Goal: Find specific page/section: Find specific page/section

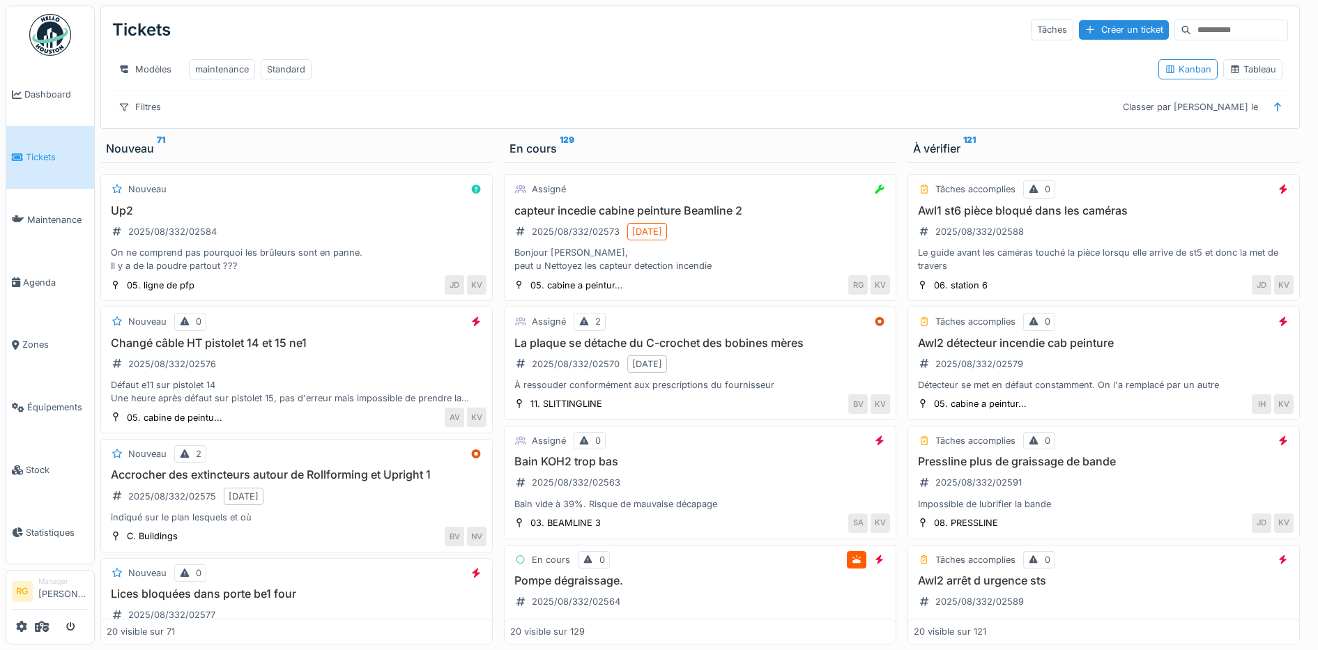
scroll to position [13, 0]
click at [36, 464] on span "Stock" at bounding box center [57, 470] width 63 height 13
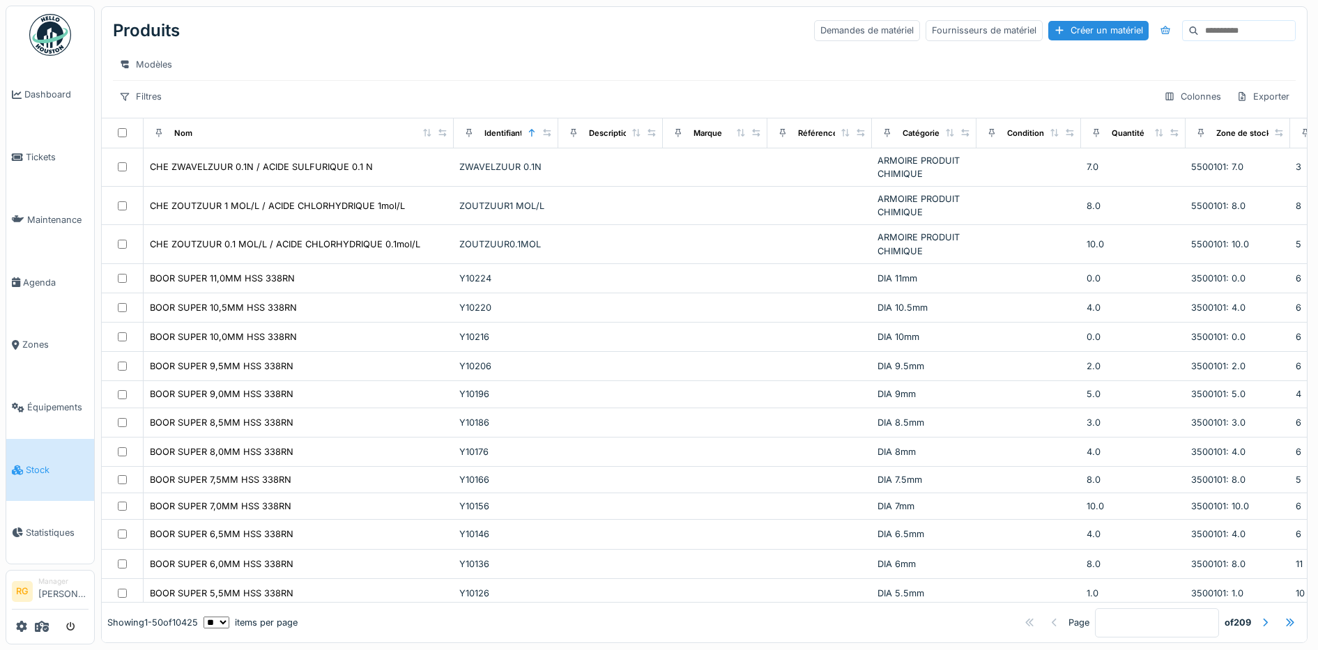
click at [1199, 31] on input at bounding box center [1247, 31] width 96 height 20
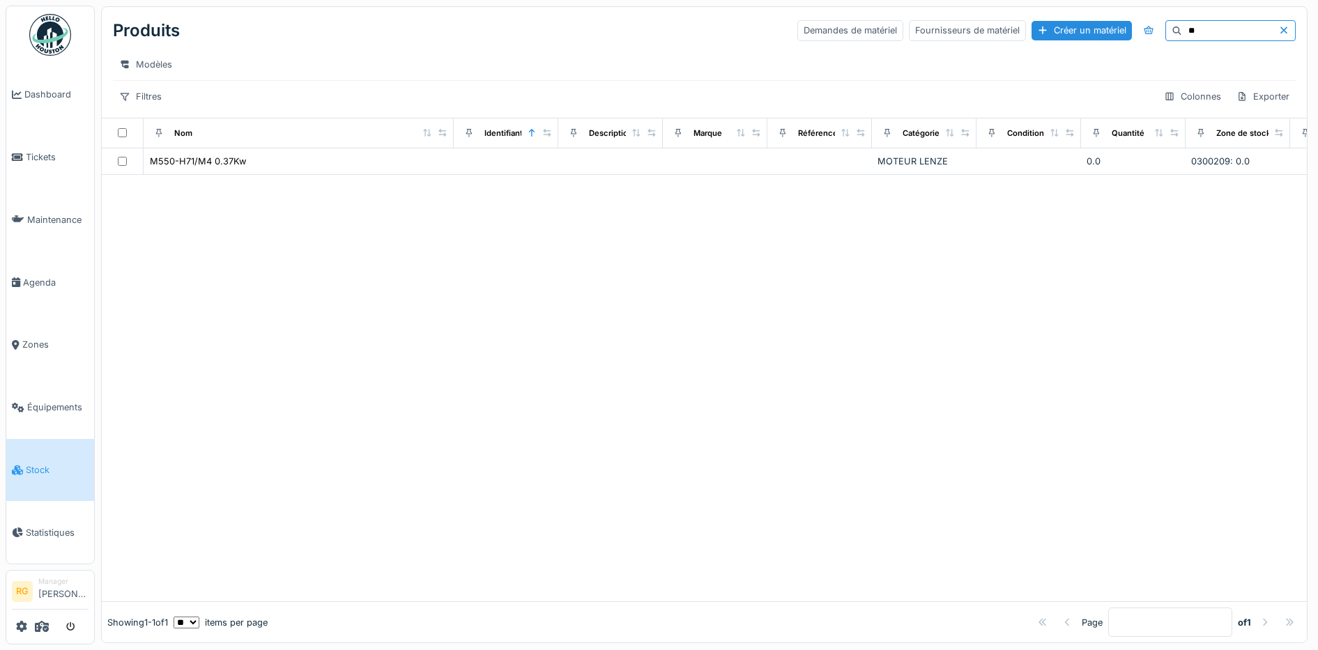
type input "*"
